Goal: Transaction & Acquisition: Purchase product/service

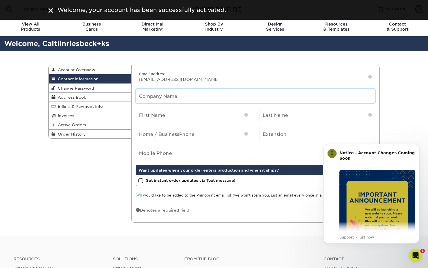
click at [208, 95] on input "text" at bounding box center [255, 96] width 239 height 14
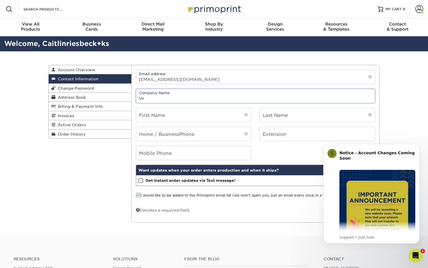
type input "V"
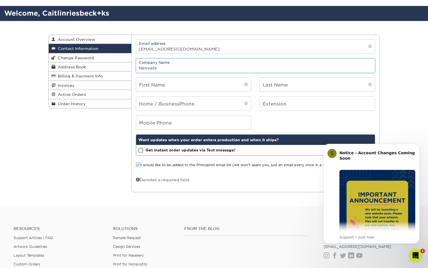
scroll to position [31, 0]
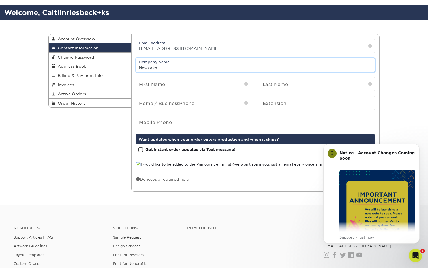
type input "Neovate"
click at [121, 152] on div "Contact Information Account Overview Contact Information Change Password Addres…" at bounding box center [214, 112] width 340 height 185
click at [159, 71] on input "Neovate" at bounding box center [255, 65] width 239 height 14
click at [160, 86] on input "text" at bounding box center [193, 84] width 115 height 14
click at [104, 123] on div "Contact Information Account Overview Contact Information Change Password Addres…" at bounding box center [214, 112] width 340 height 185
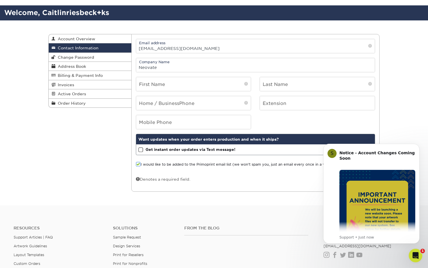
scroll to position [0, 0]
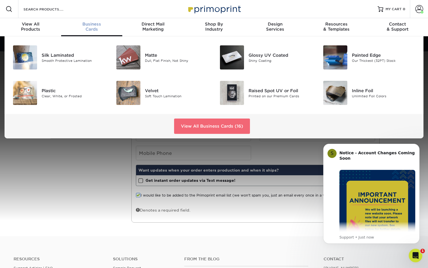
click at [214, 123] on link "View All Business Cards (16)" at bounding box center [212, 125] width 76 height 15
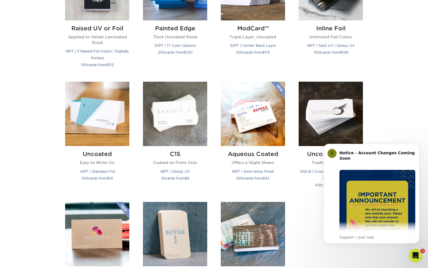
scroll to position [446, 0]
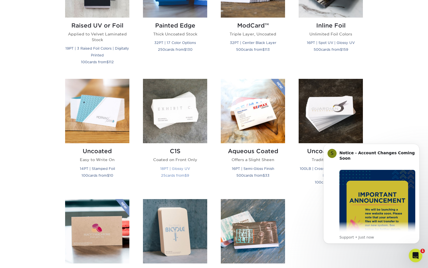
click at [178, 106] on img at bounding box center [175, 111] width 64 height 64
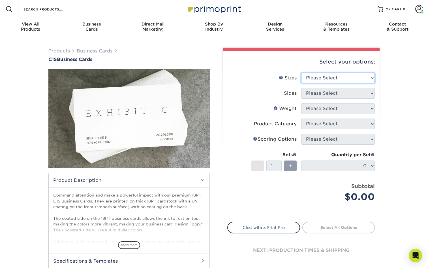
click at [327, 77] on select "Please Select 2" x 3.5" - Standard 2.125" x 3.375" - European 2.5" x 2.5" - Squ…" at bounding box center [338, 77] width 74 height 11
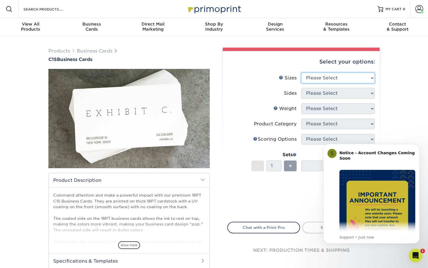
select select "2.00x3.50"
click at [301, 72] on select "Please Select 2" x 3.5" - Standard 2.125" x 3.375" - European 2.5" x 2.5" - Squ…" at bounding box center [338, 77] width 74 height 11
click at [330, 91] on select "Please Select Print Both Sides Print Front Only" at bounding box center [338, 93] width 74 height 11
select select "13abbda7-1d64-4f25-8bb2-c179b224825d"
click at [301, 88] on select "Please Select Print Both Sides Print Front Only" at bounding box center [338, 93] width 74 height 11
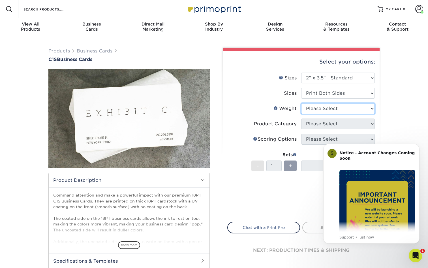
click at [328, 108] on select "Please Select 18PT C1S" at bounding box center [338, 108] width 74 height 11
select select "18PTC1S"
click at [301, 103] on select "Please Select 18PT C1S" at bounding box center [338, 108] width 74 height 11
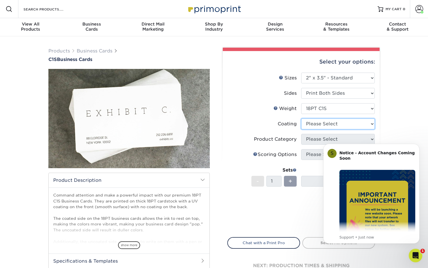
click at [330, 121] on select at bounding box center [338, 123] width 74 height 11
select select "1e8116af-acfc-44b1-83dc-8181aa338834"
click at [301, 118] on select at bounding box center [338, 123] width 74 height 11
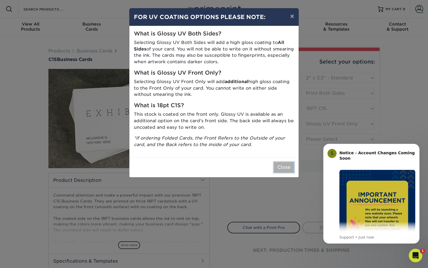
click at [287, 166] on button "Close" at bounding box center [284, 167] width 20 height 11
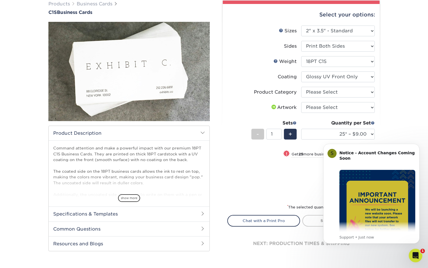
scroll to position [52, 0]
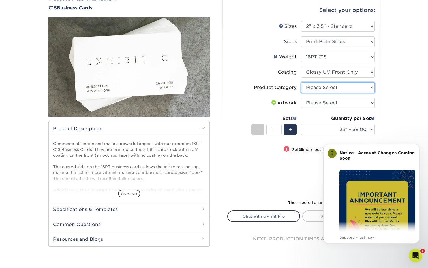
click at [317, 87] on select "Please Select Business Cards" at bounding box center [338, 87] width 74 height 11
select select "3b5148f1-0588-4f88-a218-97bcfdce65c1"
click at [301, 82] on select "Please Select Business Cards" at bounding box center [338, 87] width 74 height 11
click at [323, 100] on select "Please Select I will upload files I need a design - $100" at bounding box center [338, 102] width 74 height 11
select select "upload"
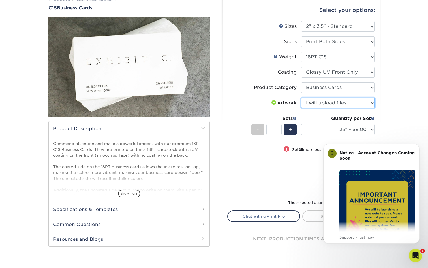
click at [301, 97] on select "Please Select I will upload files I need a design - $100" at bounding box center [338, 102] width 74 height 11
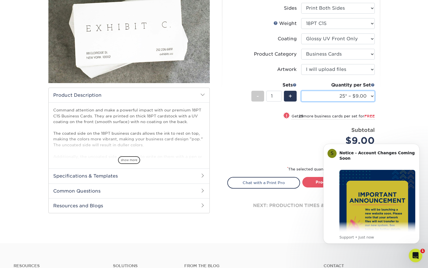
click at [319, 96] on select "25* – $9.00 50* – $9.00 75* – $9.00 100* – $9.00 250* – $20.00 500 – $39.00 100…" at bounding box center [338, 96] width 74 height 11
select select "100* – $9.00"
click at [301, 91] on select "25* – $9.00 50* – $9.00 75* – $9.00 100* – $9.00 250* – $20.00 500 – $39.00 100…" at bounding box center [338, 96] width 74 height 11
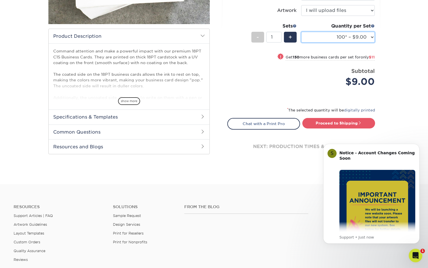
scroll to position [149, 0]
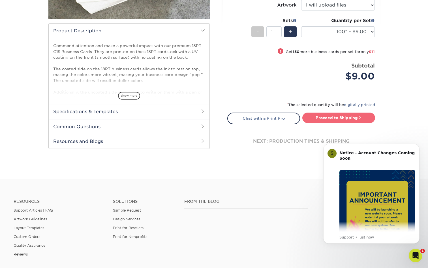
click at [319, 119] on link "Proceed to Shipping" at bounding box center [338, 117] width 73 height 10
type input "Set 1"
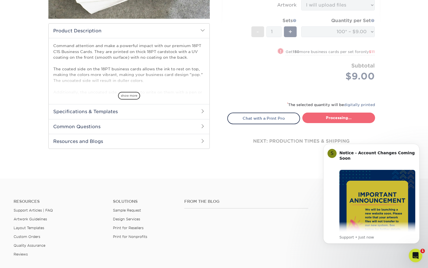
select select "ee637bd0-fbd1-471c-859f-5f082292e332"
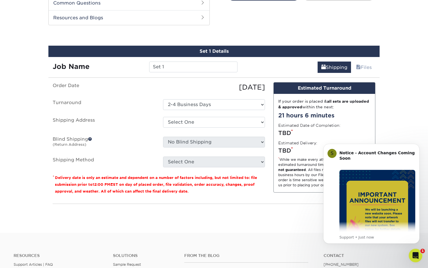
scroll to position [277, 0]
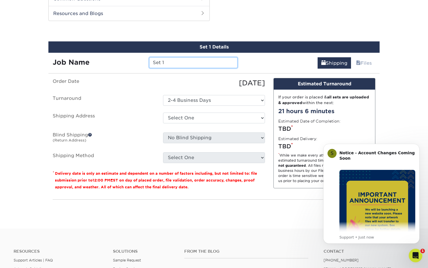
click at [190, 64] on input "Set 1" at bounding box center [193, 62] width 88 height 11
click at [179, 84] on div "[DATE]" at bounding box center [214, 83] width 110 height 10
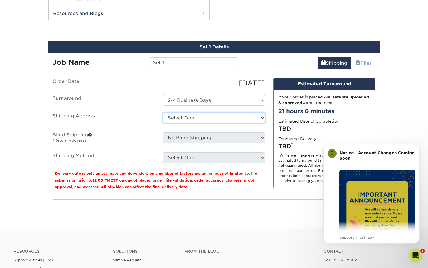
click at [198, 118] on select "Select One + Add New Address" at bounding box center [214, 117] width 102 height 11
select select "newaddress"
click at [163, 112] on select "Select One + Add New Address" at bounding box center [214, 117] width 102 height 11
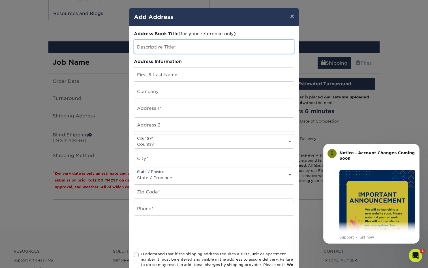
click at [180, 49] on input "text" at bounding box center [214, 47] width 160 height 14
type input "Dummy Address REPLACE ME!"
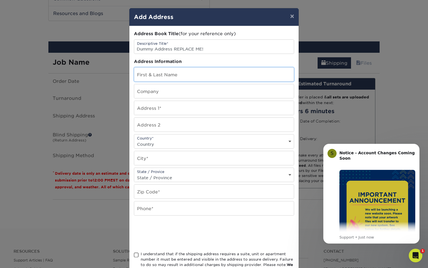
click at [179, 72] on input "text" at bounding box center [214, 74] width 160 height 14
type input "[PERSON_NAME]"
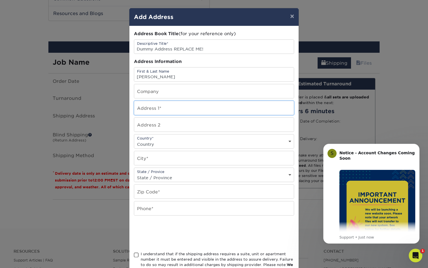
type input "[STREET_ADDRESS]"
type input "Unit 101"
select select "US"
type input "Fairfax"
select select "VA"
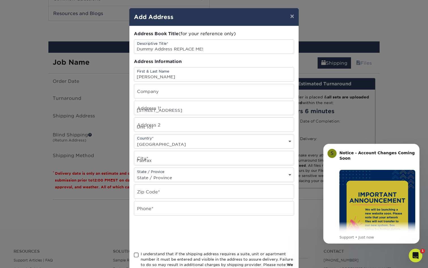
type input "22030"
type input "6073297252"
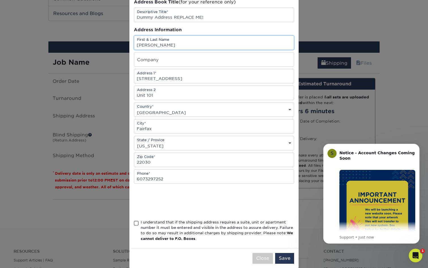
scroll to position [34, 0]
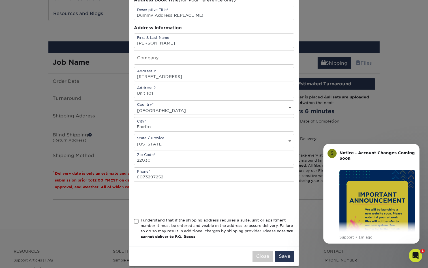
click at [135, 219] on span at bounding box center [136, 220] width 5 height 5
click at [0, 0] on input "I understand that if the shipping address requires a suite, unit or apartment n…" at bounding box center [0, 0] width 0 height 0
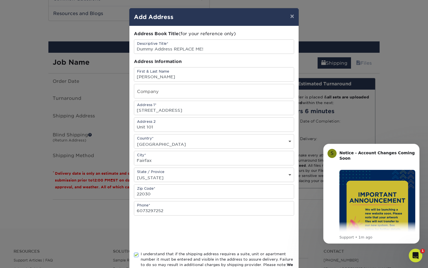
scroll to position [40, 0]
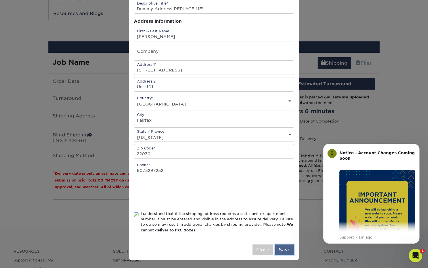
click at [283, 249] on button "Save" at bounding box center [284, 249] width 19 height 11
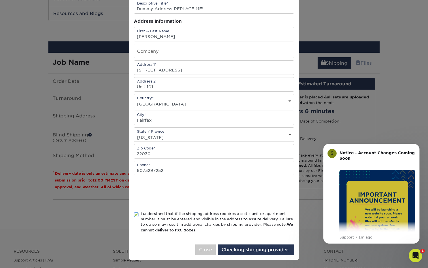
scroll to position [0, 0]
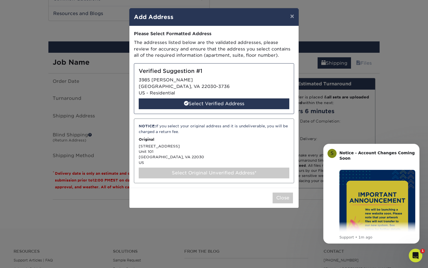
click at [210, 172] on div "Select Original Unverified Address*" at bounding box center [214, 172] width 151 height 11
select select "285234"
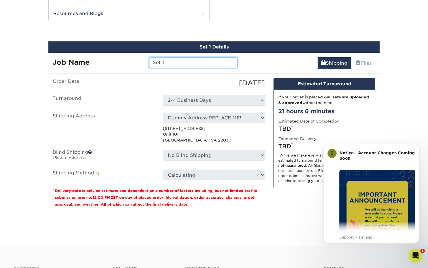
click at [166, 63] on input "Set 1" at bounding box center [193, 62] width 88 height 11
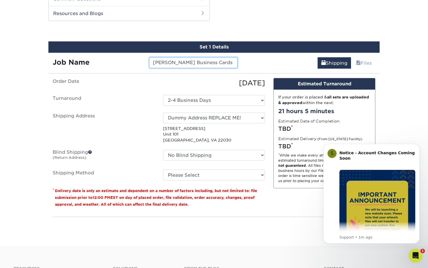
type input "[PERSON_NAME] Business Cards"
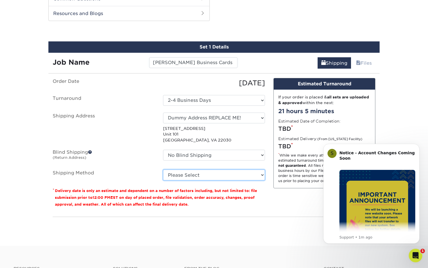
click at [180, 176] on select "Please Select Ground Shipping (+$7.84) 3 Day Shipping Service (+$20.04) 2 Day A…" at bounding box center [214, 174] width 102 height 11
select select "03"
click at [163, 169] on select "Please Select Ground Shipping (+$7.84) 3 Day Shipping Service (+$20.04) 2 Day A…" at bounding box center [214, 174] width 102 height 11
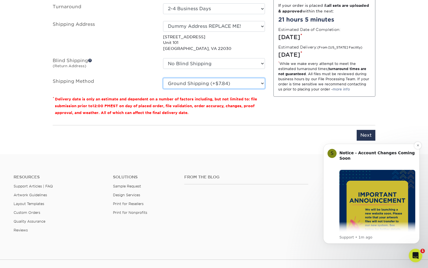
scroll to position [400, 0]
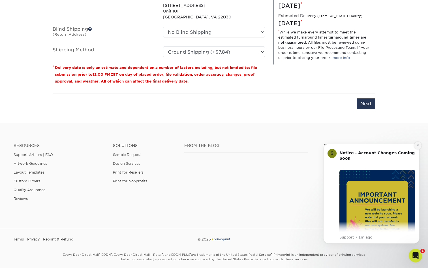
click at [418, 145] on icon "Dismiss notification" at bounding box center [418, 145] width 3 height 3
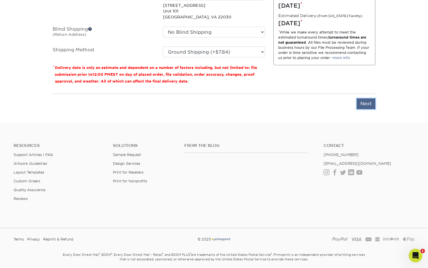
click at [370, 102] on input "Next" at bounding box center [366, 103] width 19 height 11
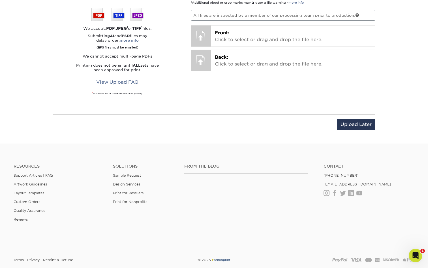
scroll to position [317, 0]
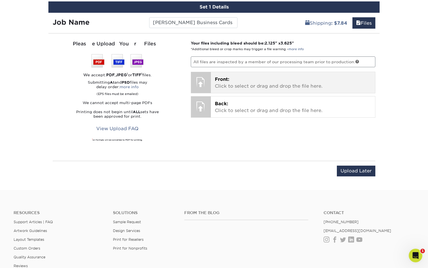
click at [279, 86] on p "Front: Click to select or drag and drop the file here." at bounding box center [293, 83] width 157 height 14
click at [238, 85] on p "Front: Click to select or drag and drop the file here." at bounding box center [293, 83] width 157 height 14
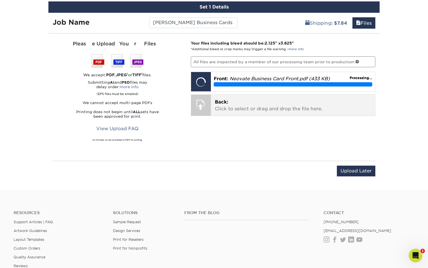
click at [201, 104] on div at bounding box center [201, 105] width 20 height 20
click at [238, 105] on p "Back: Click to select or drag and drop the file here." at bounding box center [293, 106] width 157 height 14
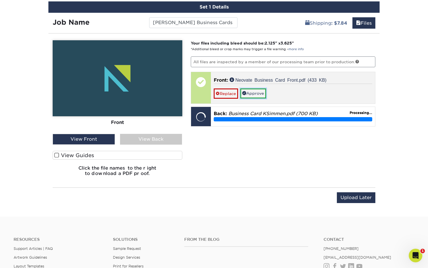
click at [246, 92] on span at bounding box center [244, 93] width 4 height 4
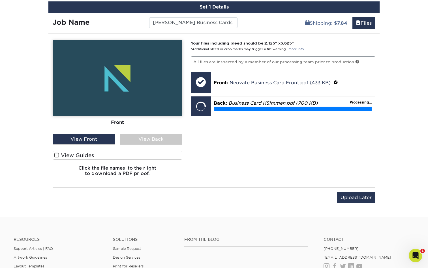
click at [155, 140] on div "View Back" at bounding box center [151, 139] width 62 height 11
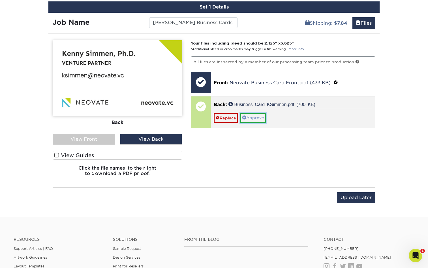
click at [258, 114] on link "Approve" at bounding box center [253, 118] width 26 height 10
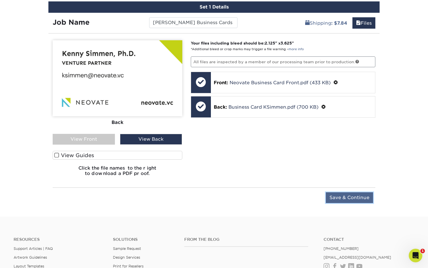
click at [334, 198] on input "Save & Continue" at bounding box center [349, 197] width 47 height 11
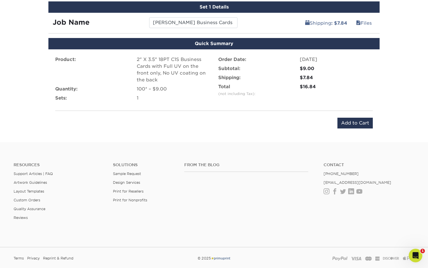
click at [353, 111] on div "Product: 2" X 3.5" 18PT C1S Business Cards with Full UV on the front only, No U…" at bounding box center [213, 92] width 331 height 86
click at [353, 118] on input "Add to Cart" at bounding box center [355, 123] width 35 height 11
